Goal: Task Accomplishment & Management: Use online tool/utility

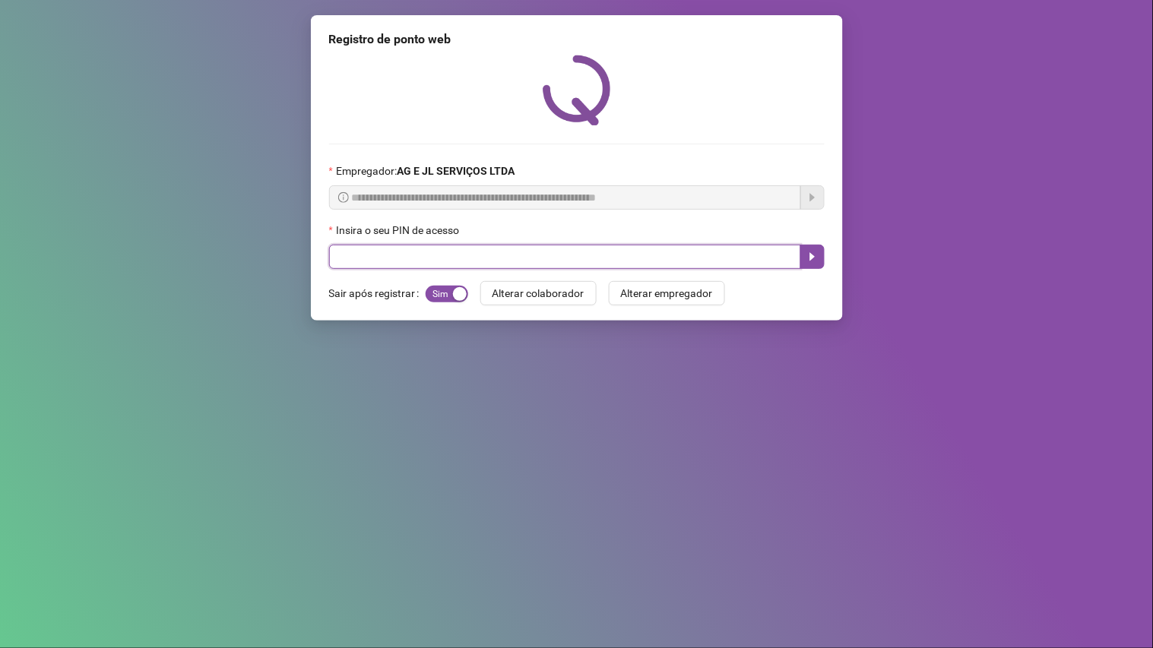
click at [488, 263] on input "text" at bounding box center [565, 257] width 472 height 24
click at [483, 259] on input "text" at bounding box center [565, 257] width 472 height 24
type input "****"
click at [812, 255] on icon "caret-right" at bounding box center [812, 257] width 12 height 12
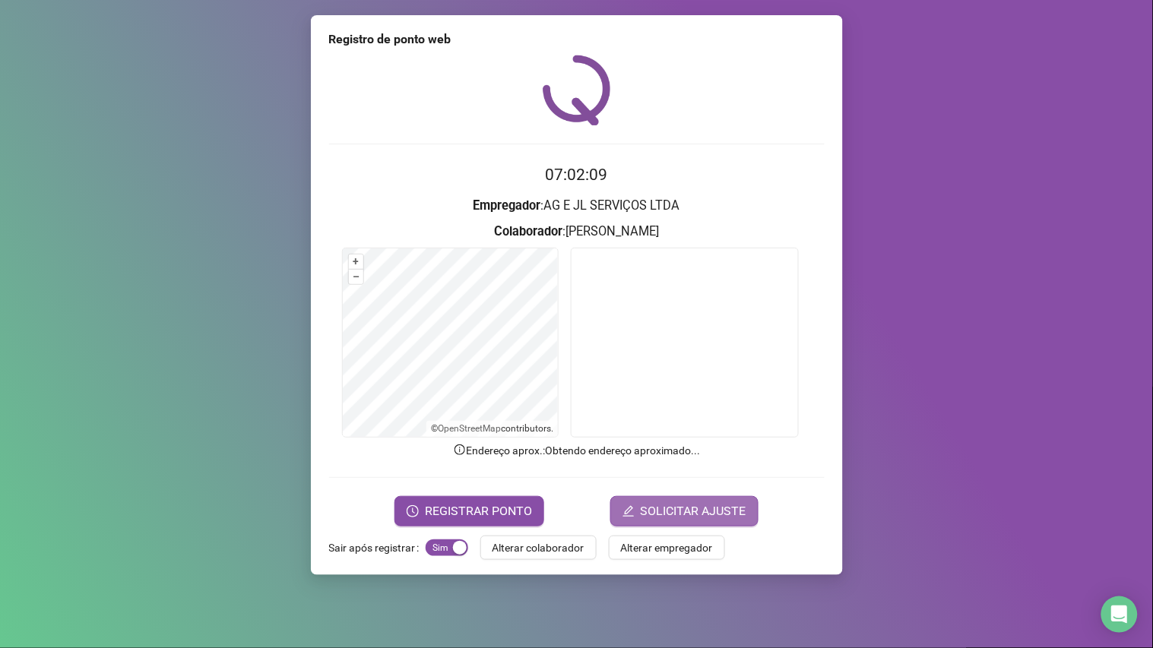
click at [687, 505] on span "SOLICITAR AJUSTE" at bounding box center [694, 511] width 106 height 18
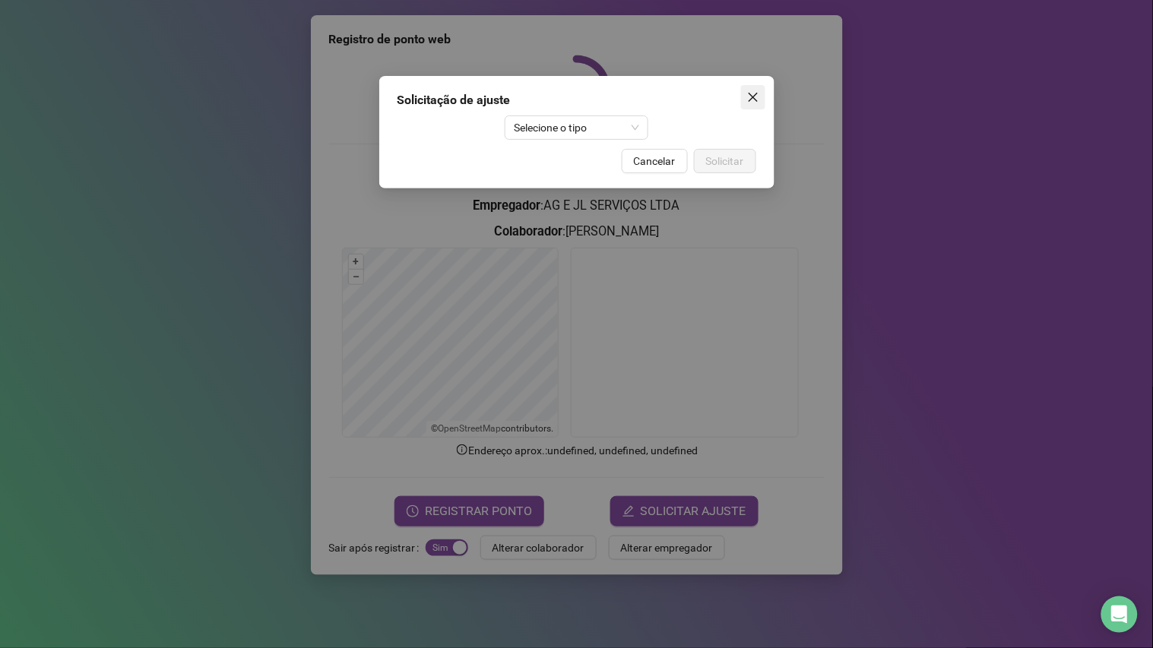
click at [757, 97] on icon "close" at bounding box center [753, 97] width 12 height 12
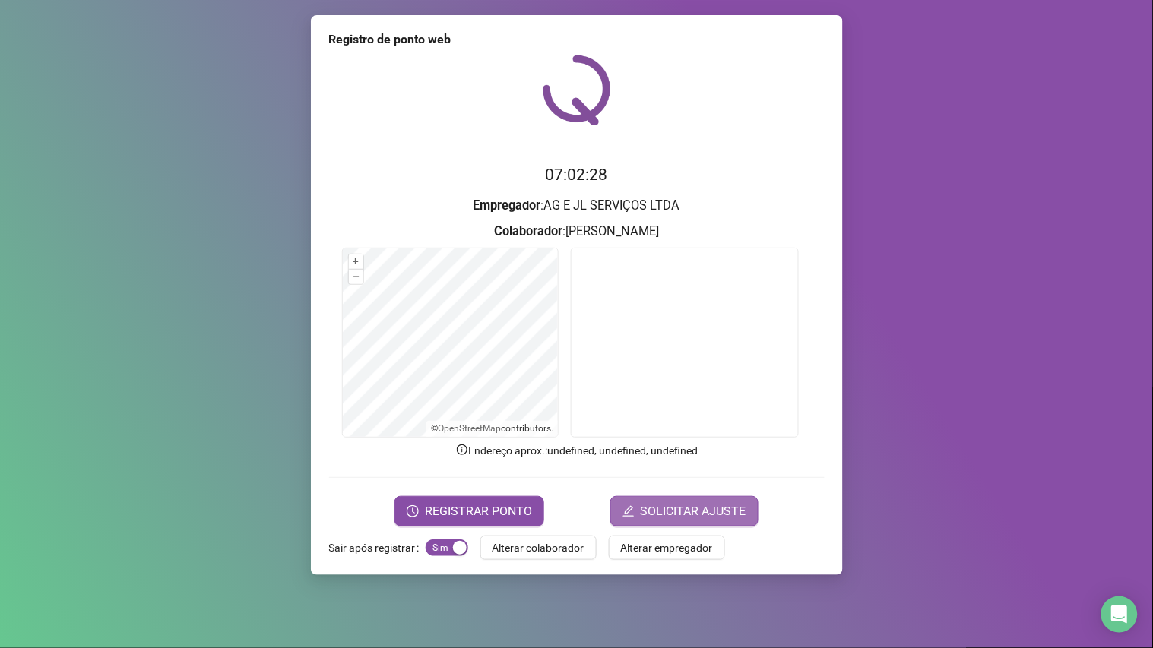
click at [683, 505] on span "SOLICITAR AJUSTE" at bounding box center [694, 511] width 106 height 18
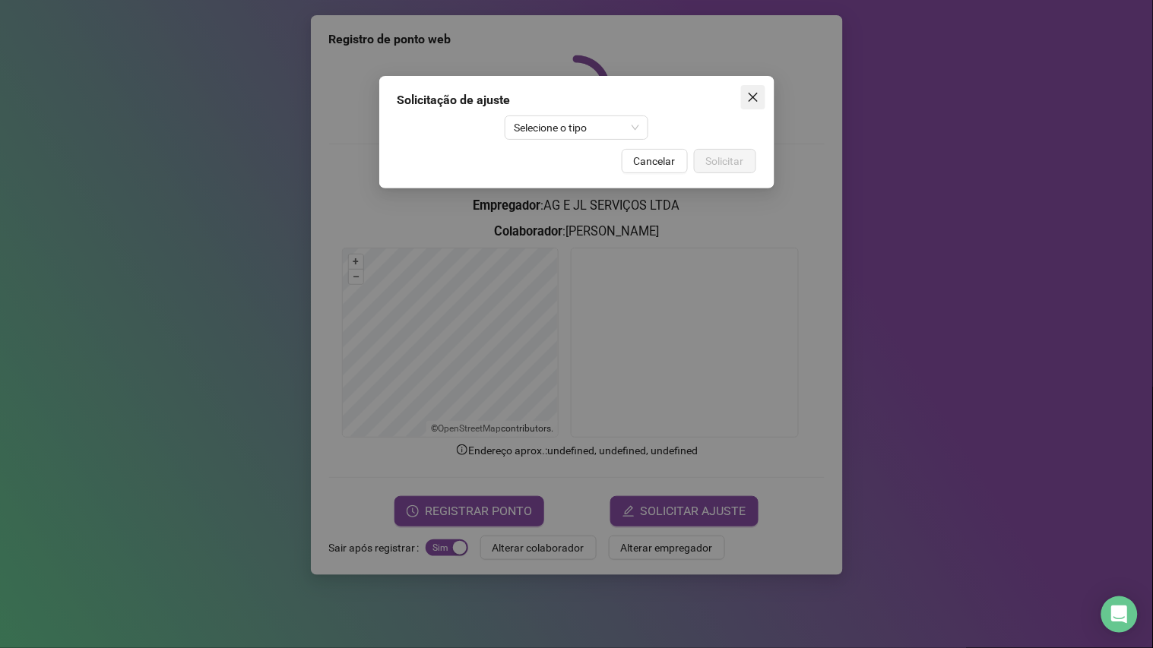
click at [756, 99] on icon "close" at bounding box center [753, 97] width 12 height 12
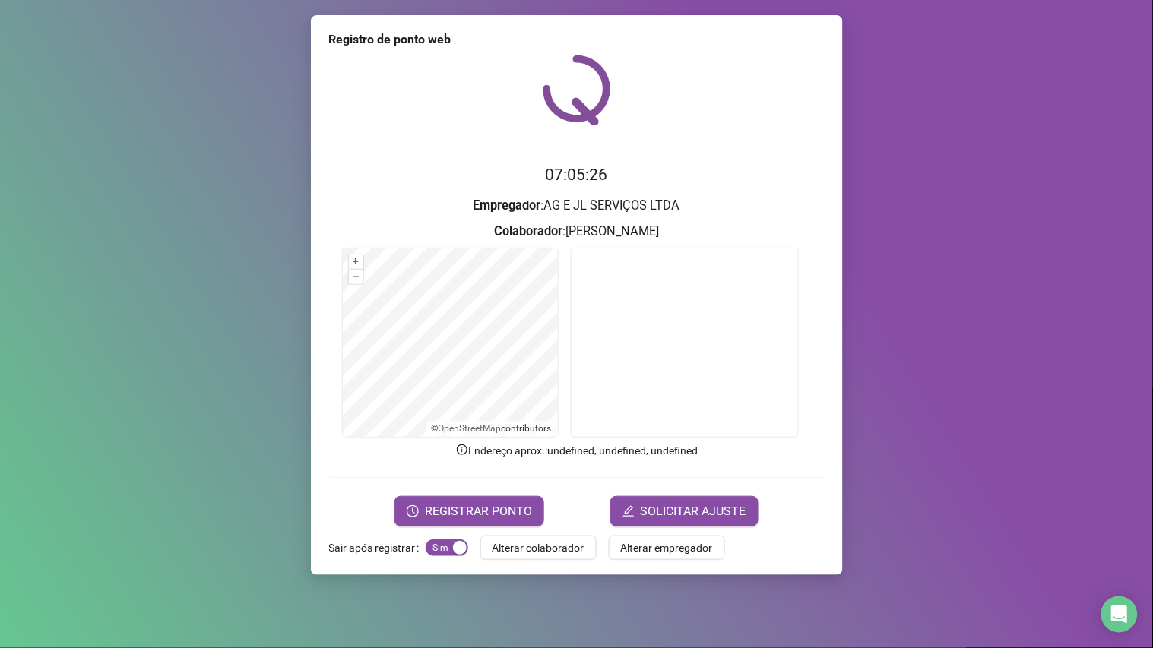
drag, startPoint x: 1152, startPoint y: 321, endPoint x: 1134, endPoint y: 323, distance: 18.4
click at [1151, 321] on div "Registro de ponto web 07:05:26 Empregador : AG E JL SERVIÇOS LTDA Colaborador :…" at bounding box center [576, 324] width 1153 height 648
drag, startPoint x: 1040, startPoint y: 316, endPoint x: 1018, endPoint y: 316, distance: 22.0
click at [1040, 316] on div "Registro de ponto web 07:05:26 Empregador : AG E JL SERVIÇOS LTDA Colaborador :…" at bounding box center [576, 324] width 1153 height 648
click at [647, 505] on span "SOLICITAR AJUSTE" at bounding box center [694, 511] width 106 height 18
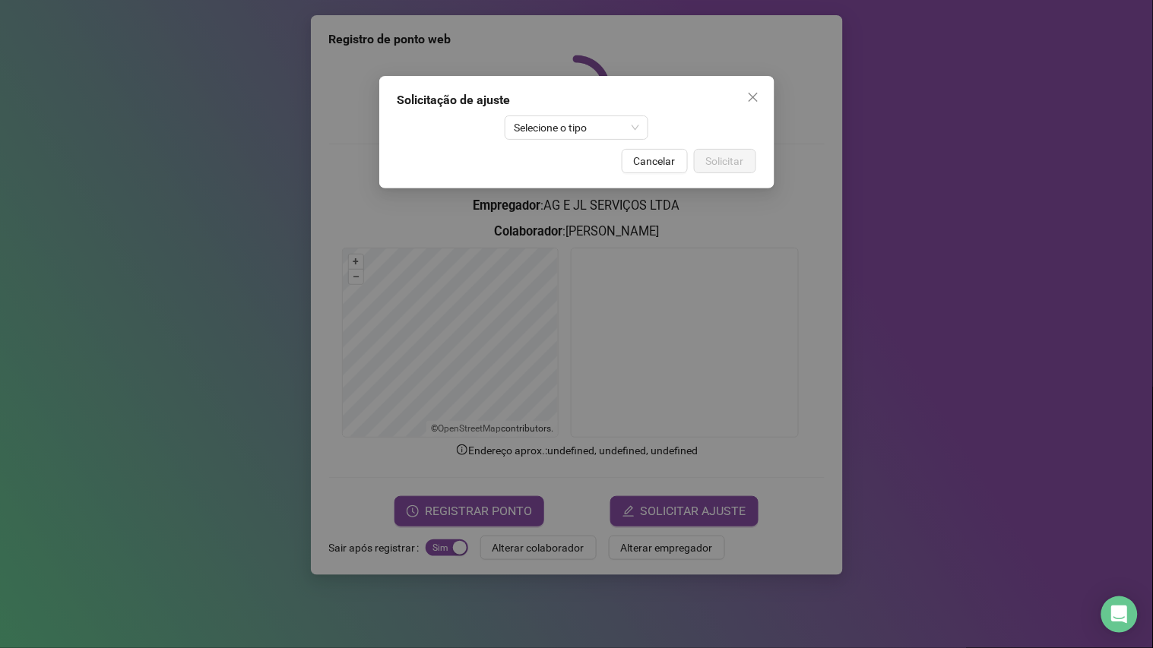
drag, startPoint x: 755, startPoint y: 91, endPoint x: 764, endPoint y: 143, distance: 52.3
click at [760, 125] on div "Solicitação de ajuste Selecione o tipo Cancelar Solicitar" at bounding box center [576, 132] width 395 height 112
click at [754, 100] on icon "close" at bounding box center [753, 97] width 12 height 12
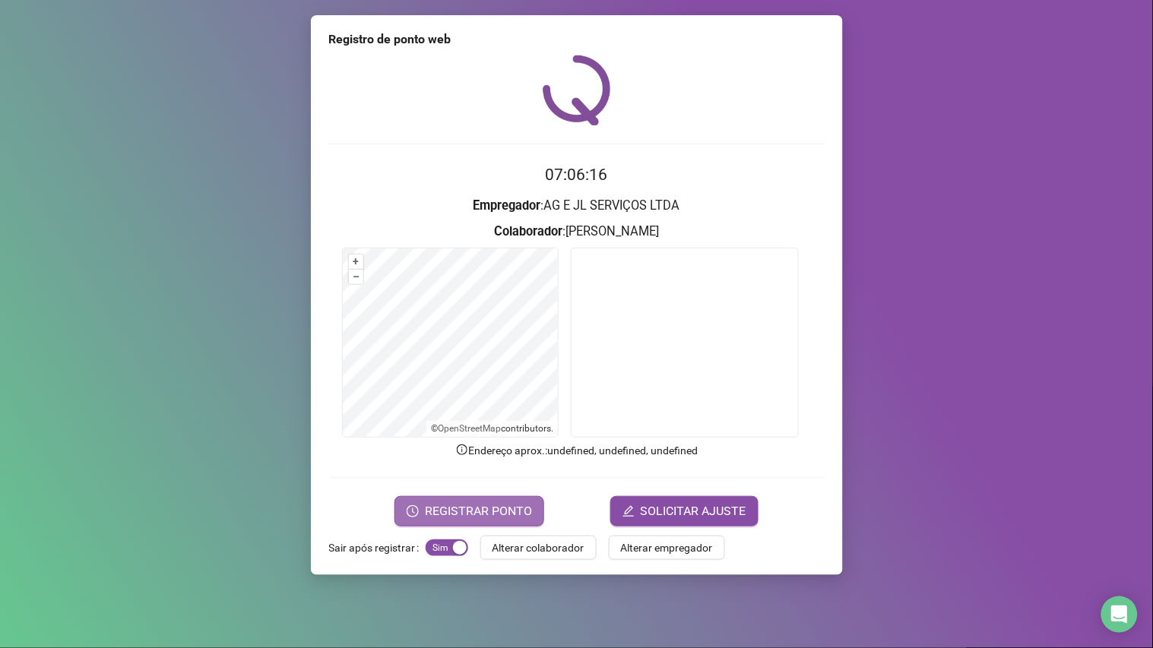
click at [454, 505] on span "REGISTRAR PONTO" at bounding box center [478, 511] width 107 height 18
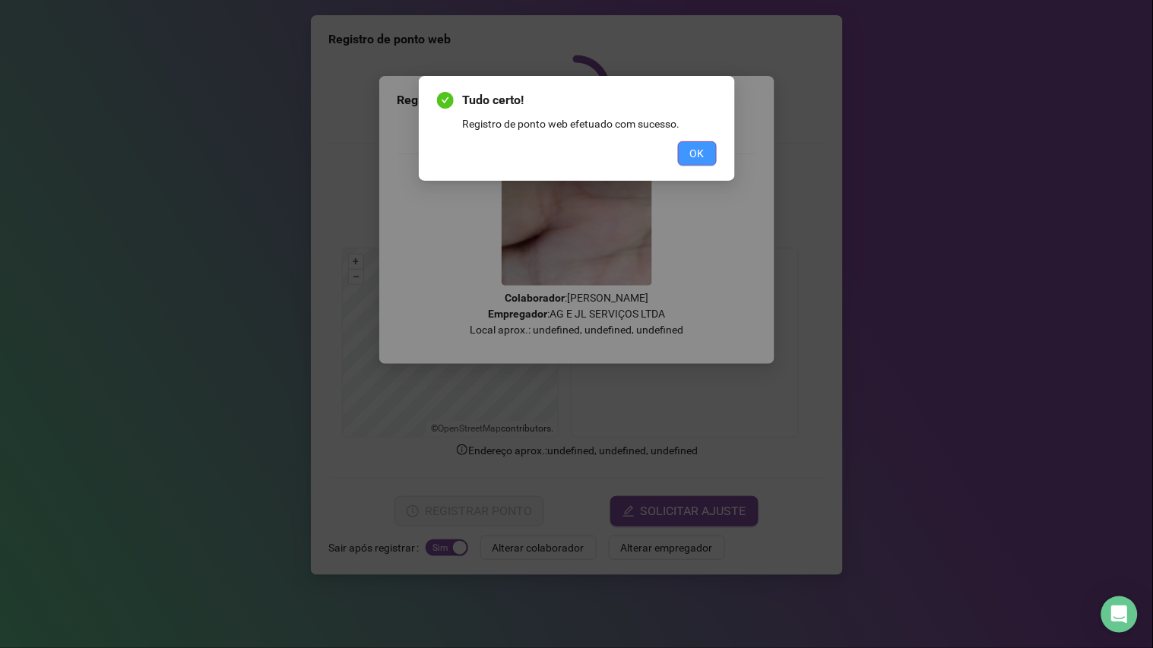
click at [701, 142] on button "OK" at bounding box center [697, 153] width 39 height 24
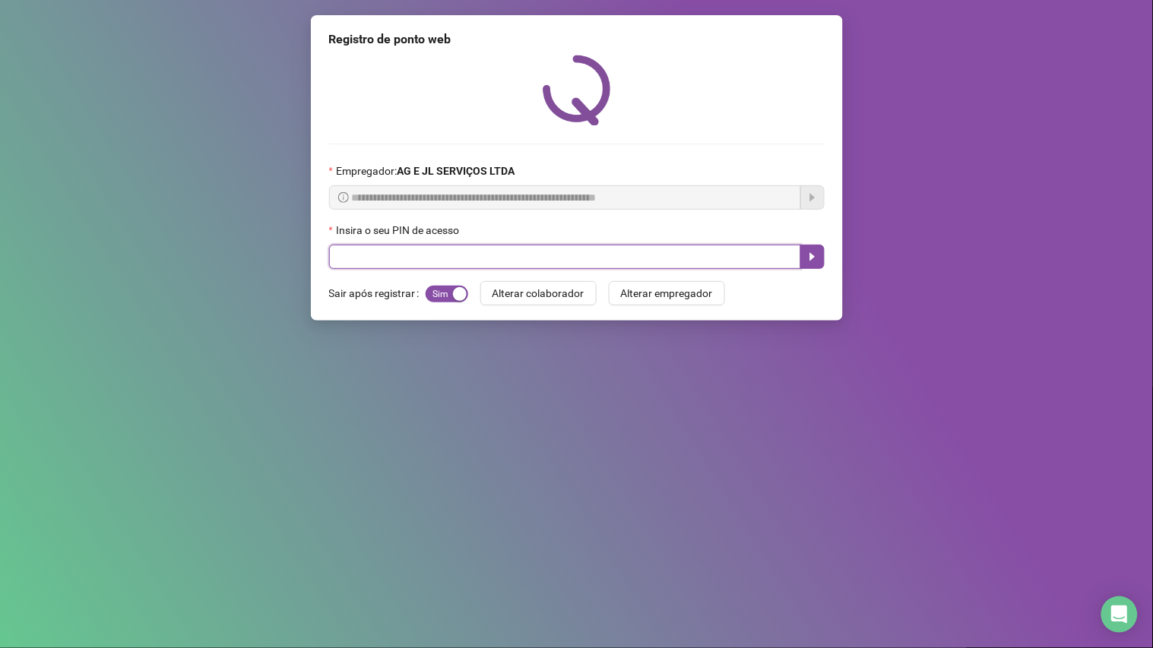
click at [473, 268] on input "text" at bounding box center [565, 257] width 472 height 24
type input "****"
click at [810, 258] on icon "caret-right" at bounding box center [811, 257] width 5 height 8
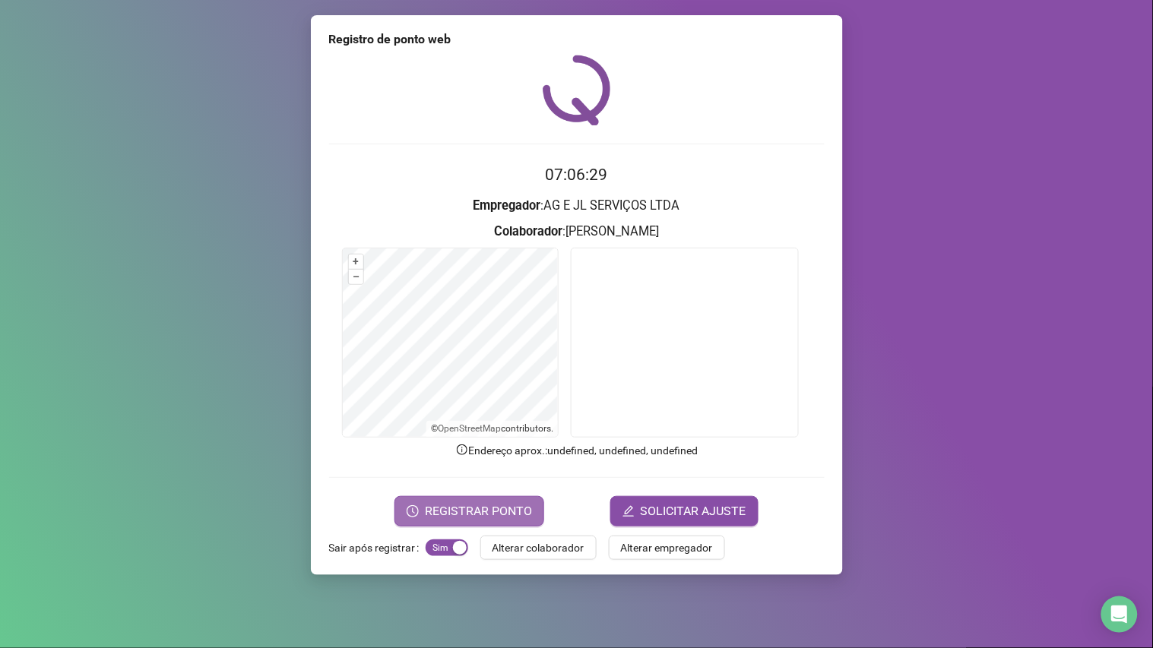
click at [474, 505] on span "REGISTRAR PONTO" at bounding box center [478, 511] width 107 height 18
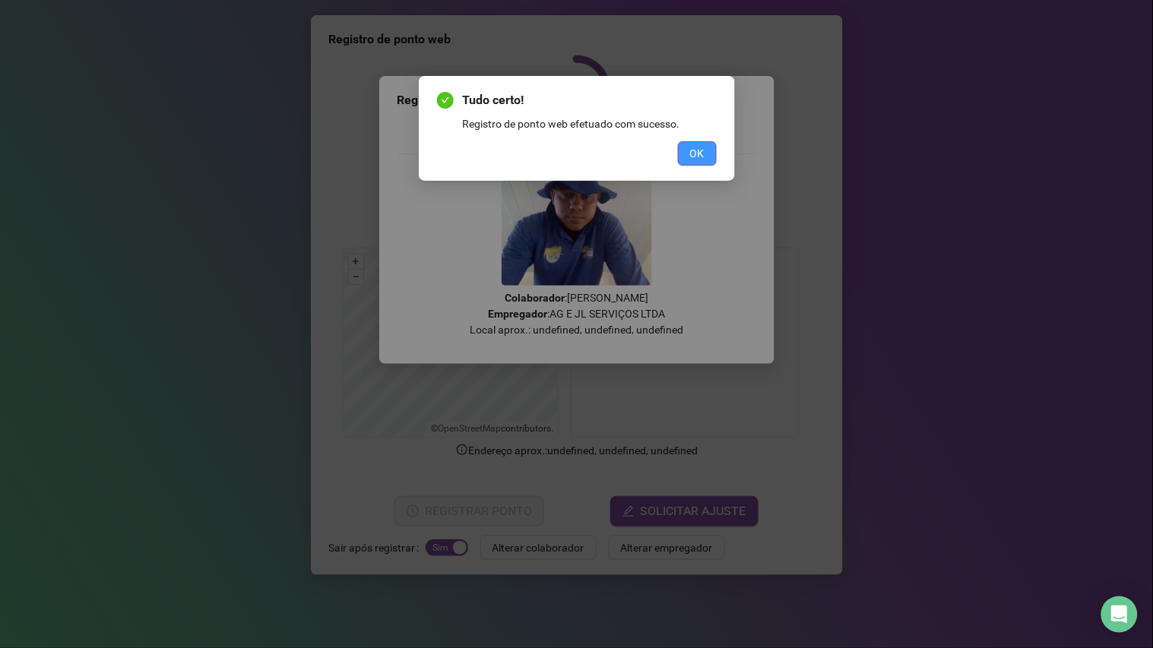
click at [688, 154] on button "OK" at bounding box center [697, 153] width 39 height 24
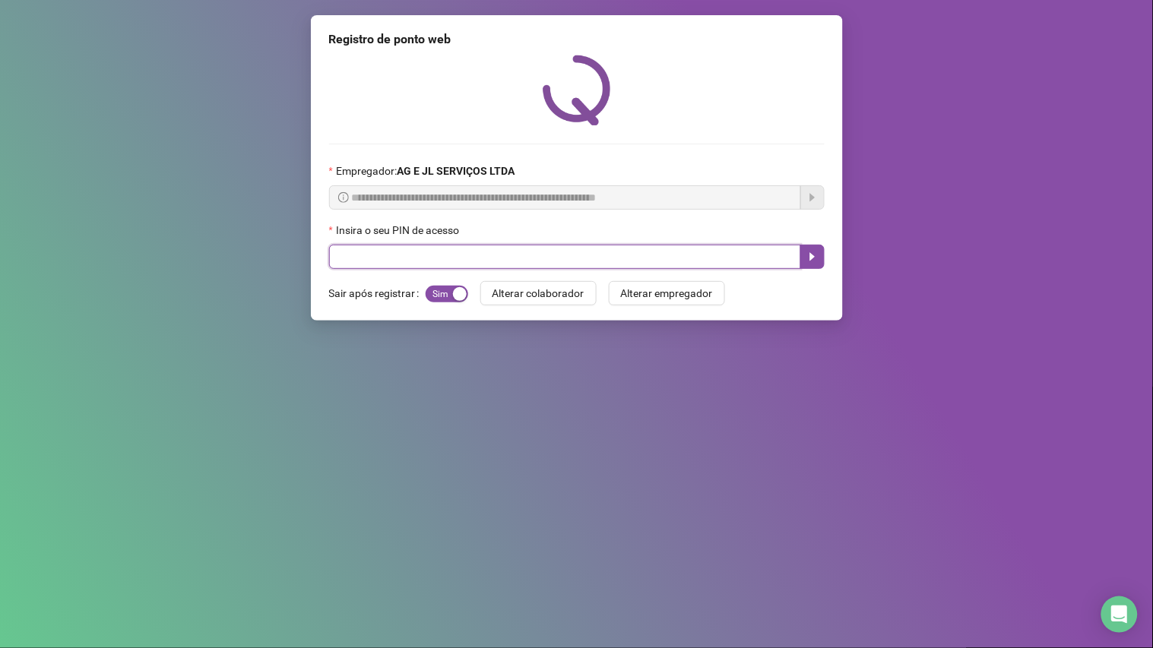
click at [457, 248] on input "text" at bounding box center [565, 257] width 472 height 24
type input "****"
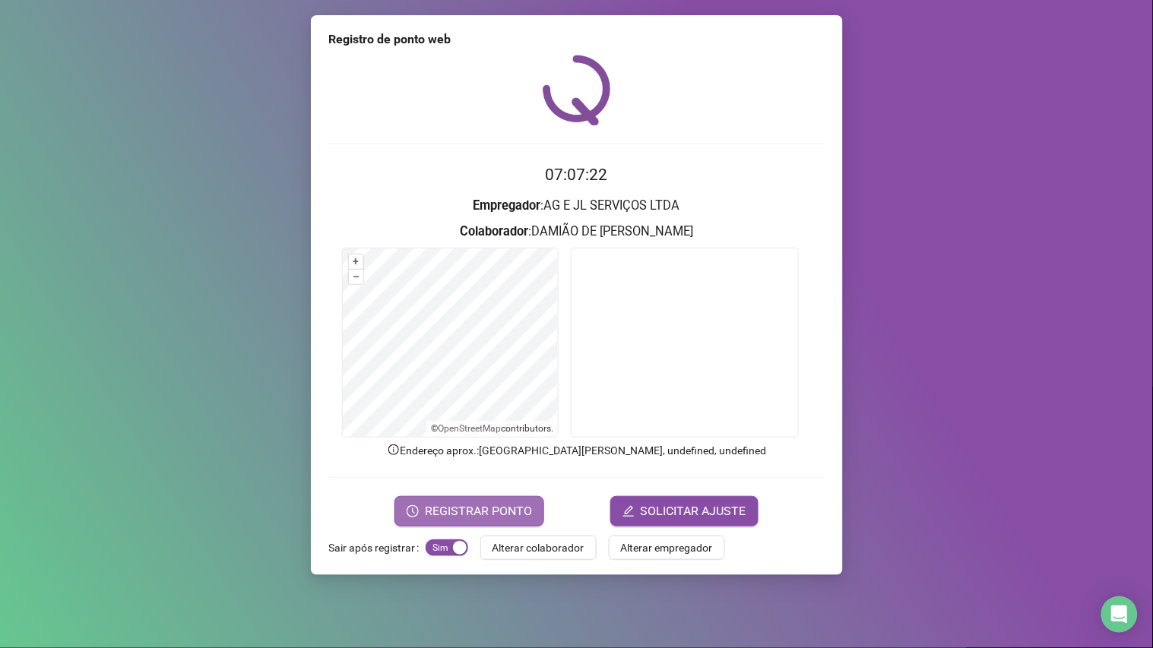
click at [504, 505] on span "REGISTRAR PONTO" at bounding box center [478, 511] width 107 height 18
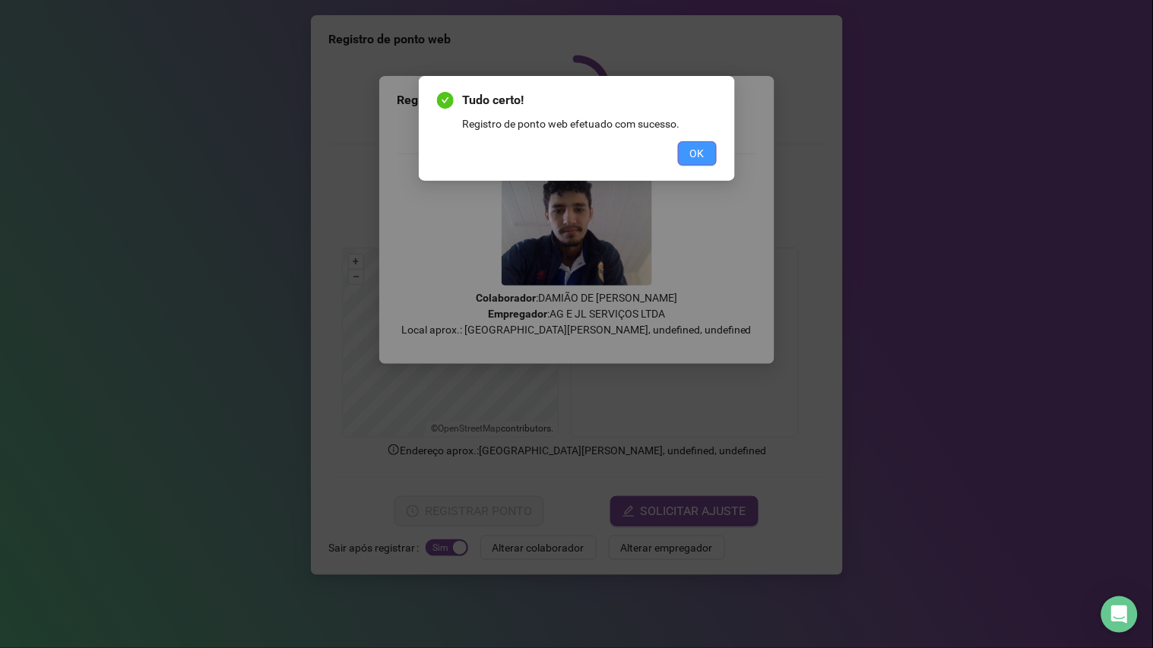
click at [695, 157] on span "OK" at bounding box center [697, 153] width 14 height 17
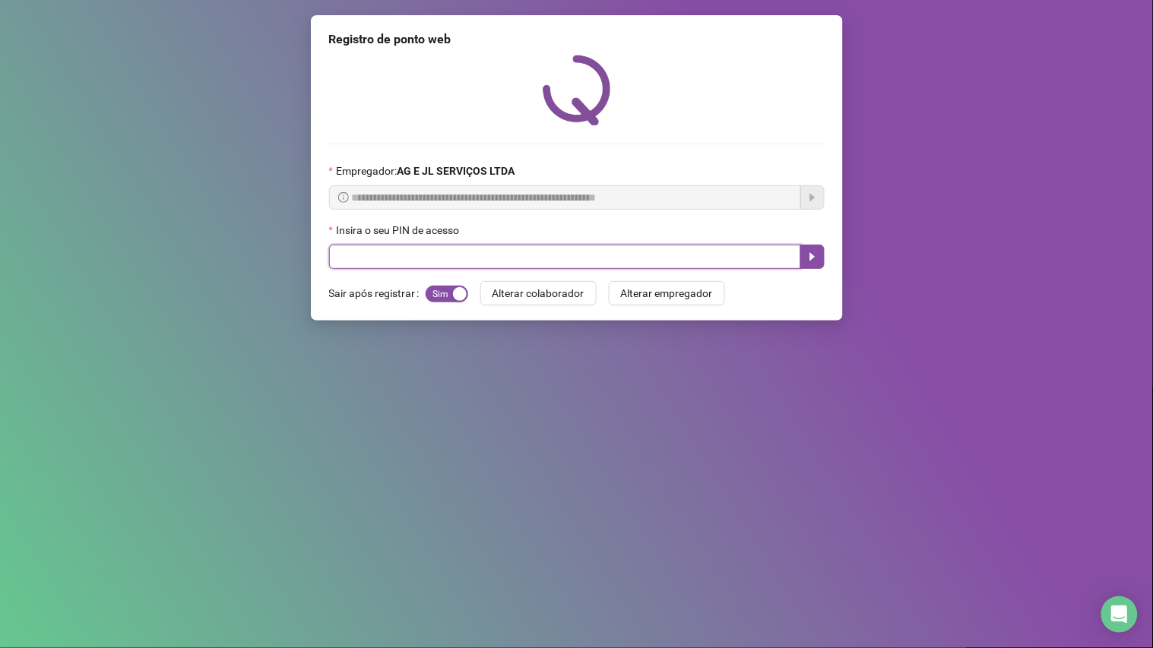
click at [556, 263] on input "text" at bounding box center [565, 257] width 472 height 24
type input "**"
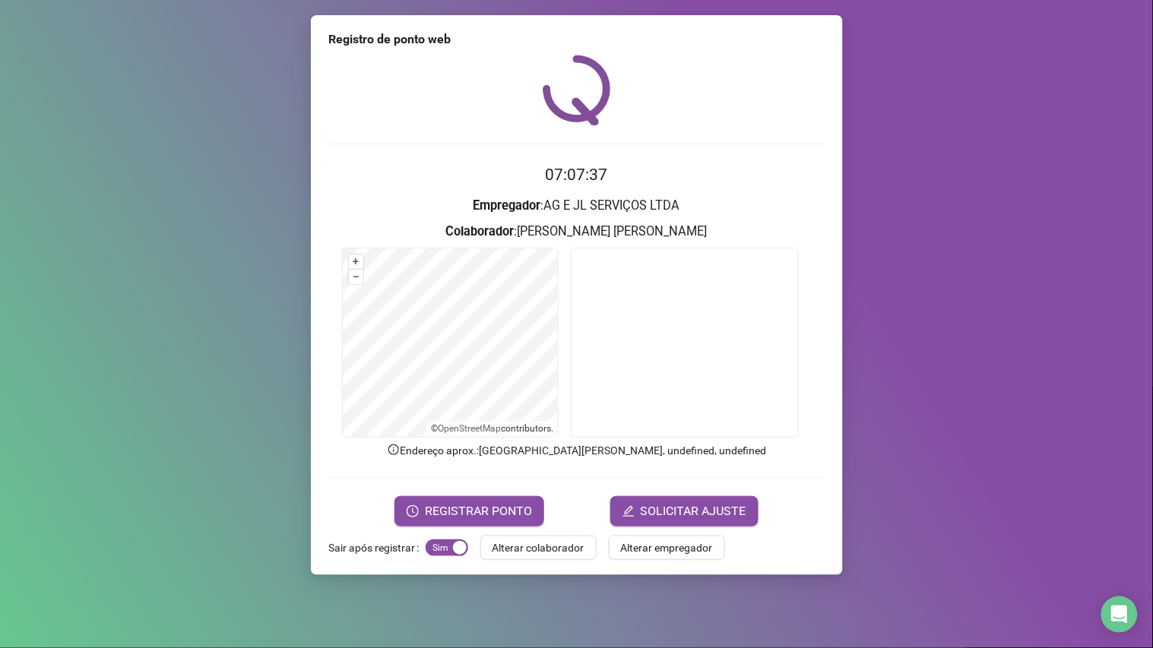
drag, startPoint x: 1152, startPoint y: 318, endPoint x: 1152, endPoint y: 381, distance: 63.1
click at [1152, 385] on div "Registro de ponto web 07:07:37 Empregador : AG E JL SERVIÇOS LTDA Colaborador :…" at bounding box center [576, 324] width 1153 height 648
click at [487, 505] on span "REGISTRAR PONTO" at bounding box center [478, 511] width 107 height 18
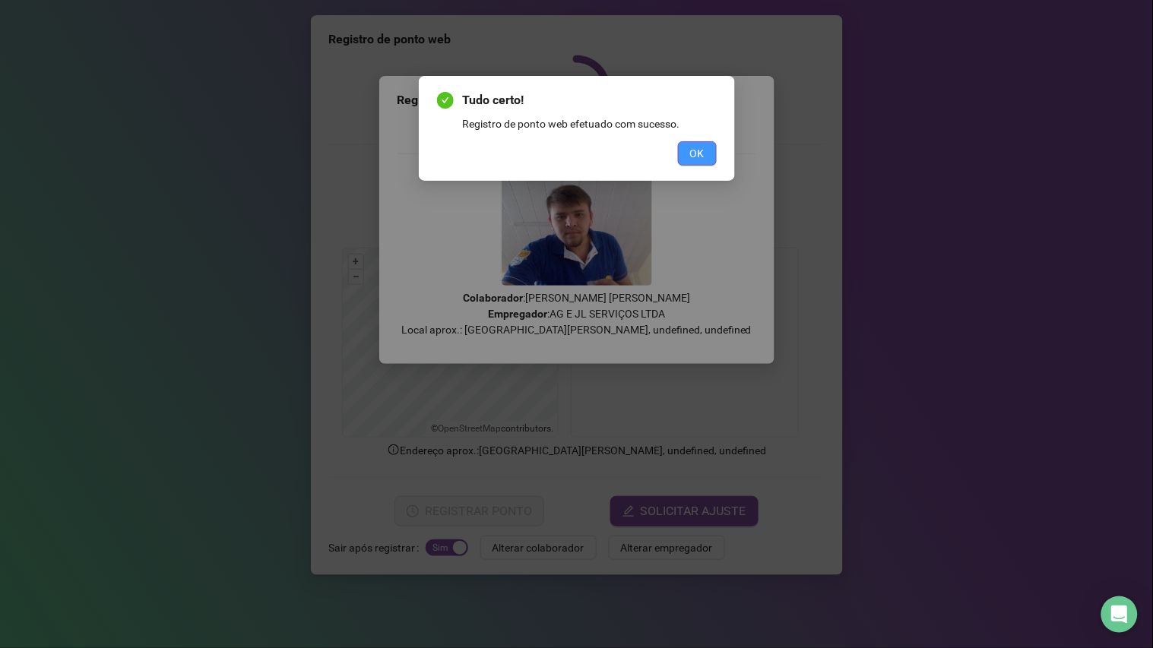
click at [692, 149] on span "OK" at bounding box center [697, 153] width 14 height 17
